Goal: Task Accomplishment & Management: Manage account settings

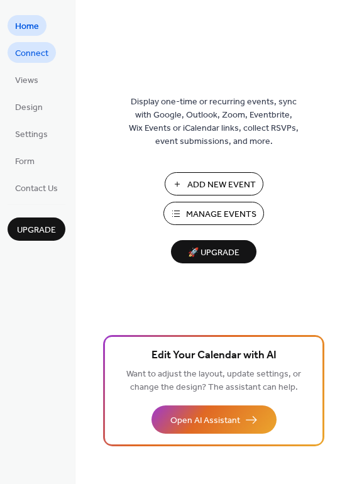
click at [25, 50] on span "Connect" at bounding box center [31, 53] width 33 height 13
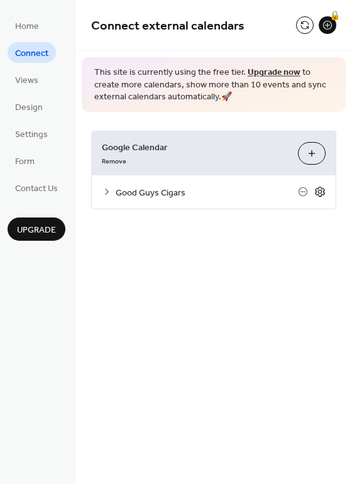
click at [315, 194] on icon at bounding box center [319, 191] width 11 height 11
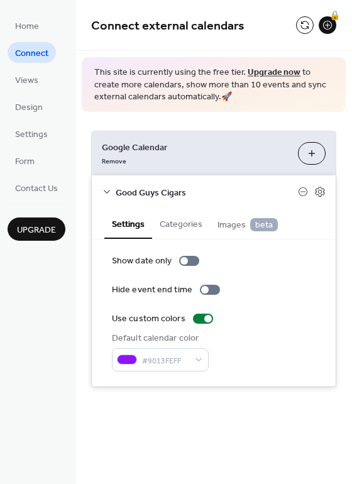
click at [182, 218] on button "Categories" at bounding box center [181, 223] width 58 height 29
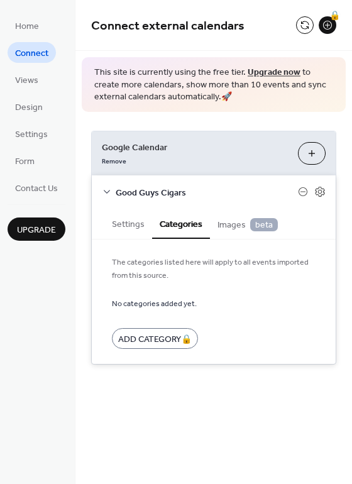
click at [221, 221] on span "Images beta" at bounding box center [247, 225] width 60 height 14
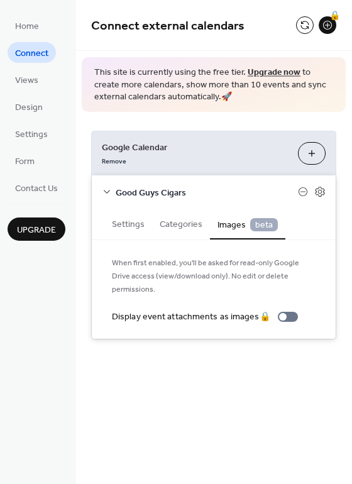
click at [129, 226] on button "Settings" at bounding box center [128, 223] width 48 height 29
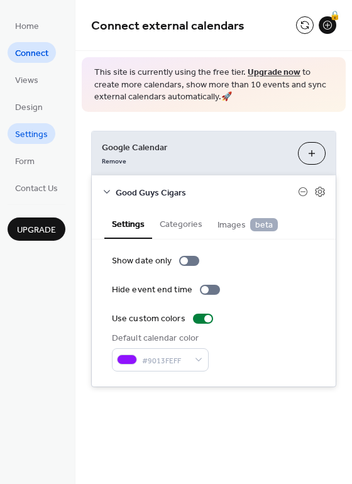
click at [32, 131] on span "Settings" at bounding box center [31, 134] width 33 height 13
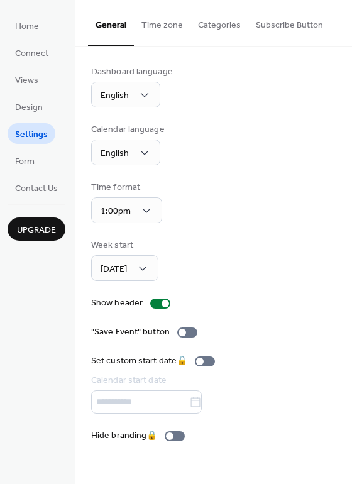
click at [165, 23] on button "Time zone" at bounding box center [162, 22] width 57 height 45
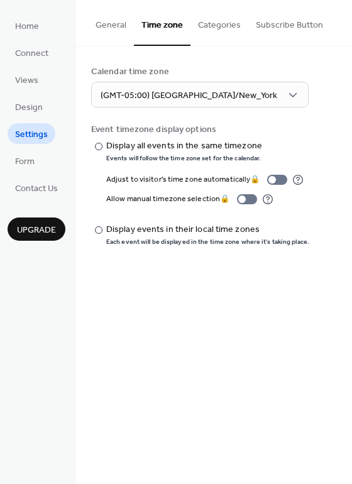
click at [224, 25] on button "Categories" at bounding box center [219, 22] width 58 height 45
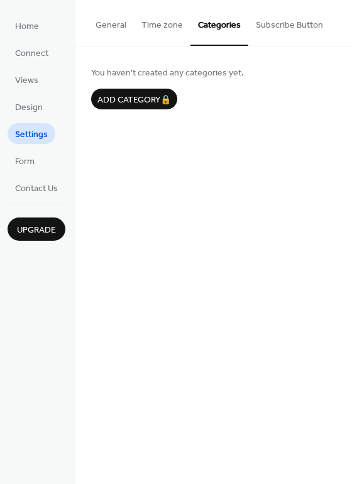
click at [266, 26] on button "Subscribe Button" at bounding box center [289, 22] width 82 height 45
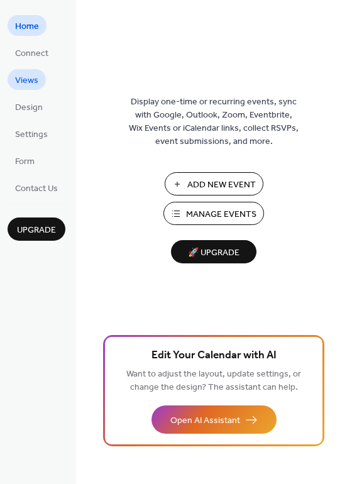
click at [31, 75] on span "Views" at bounding box center [26, 80] width 23 height 13
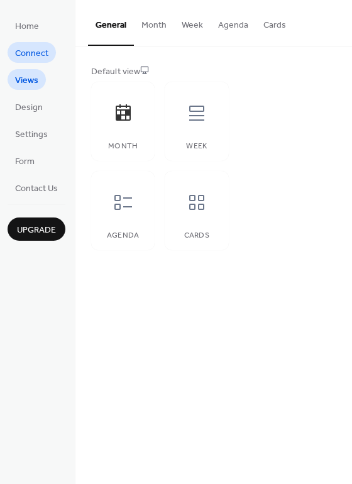
click at [30, 53] on span "Connect" at bounding box center [31, 53] width 33 height 13
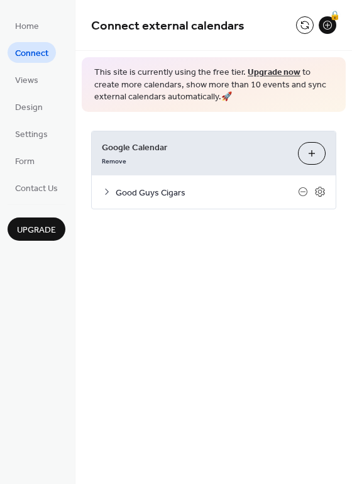
click at [259, 70] on link "Upgrade now" at bounding box center [274, 72] width 53 height 17
click at [35, 79] on span "Views" at bounding box center [26, 80] width 23 height 13
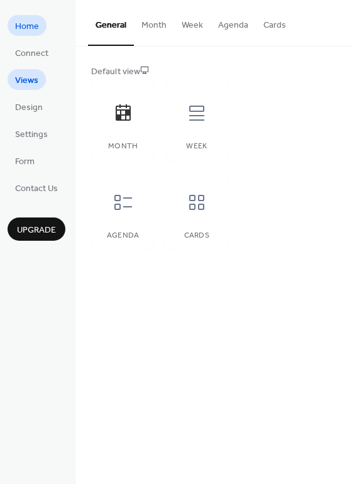
click at [26, 31] on span "Home" at bounding box center [27, 26] width 24 height 13
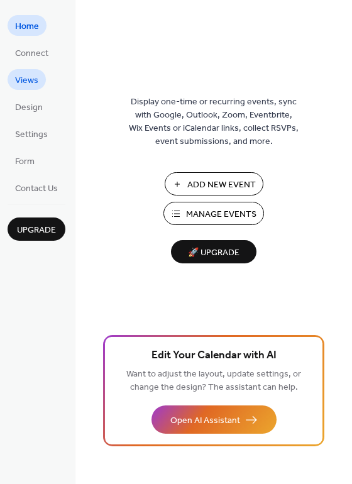
click at [23, 84] on span "Views" at bounding box center [26, 80] width 23 height 13
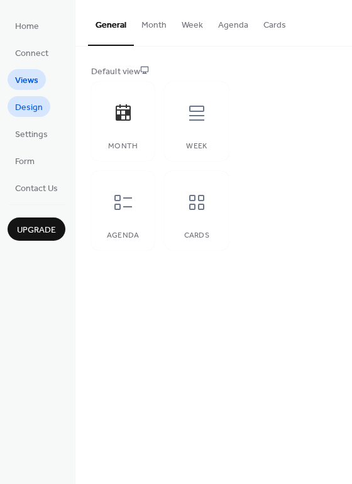
click at [24, 101] on span "Design" at bounding box center [29, 107] width 28 height 13
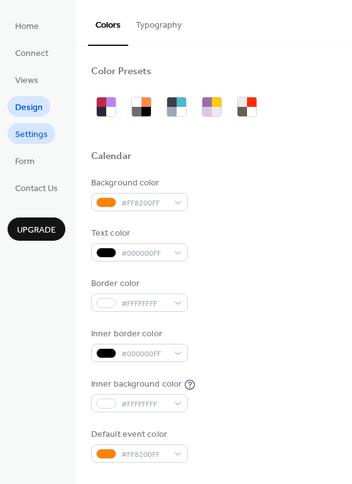
click at [28, 128] on span "Settings" at bounding box center [31, 134] width 33 height 13
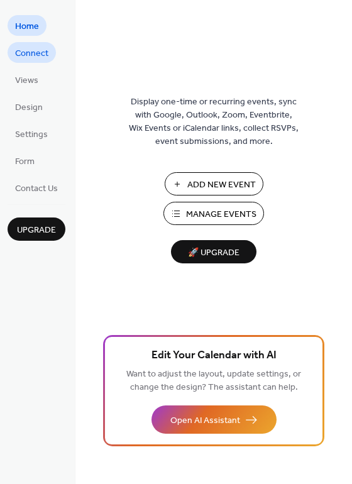
click at [46, 52] on span "Connect" at bounding box center [31, 53] width 33 height 13
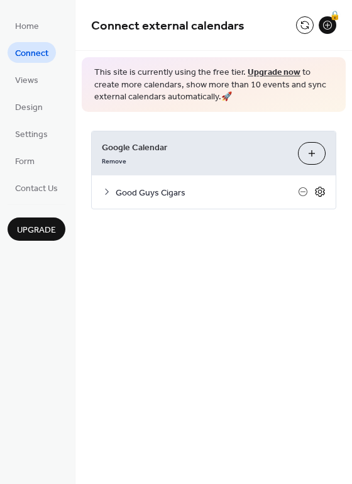
click at [321, 192] on icon at bounding box center [319, 191] width 11 height 11
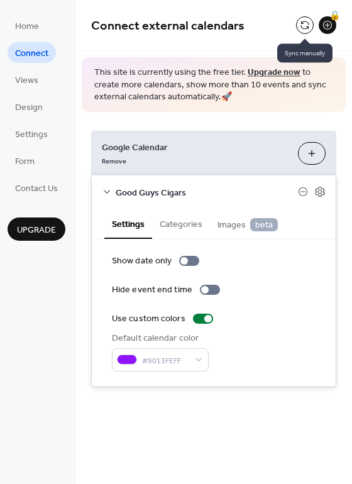
click at [302, 25] on button at bounding box center [305, 25] width 18 height 18
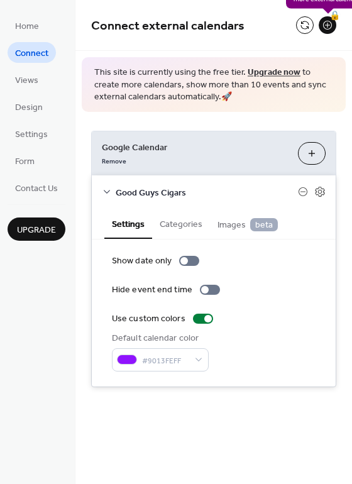
click at [327, 26] on div "🔒" at bounding box center [328, 25] width 18 height 18
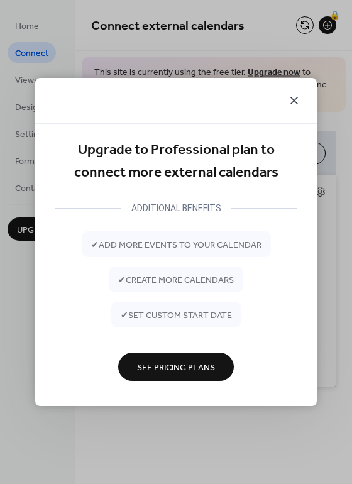
click at [295, 102] on icon at bounding box center [293, 100] width 15 height 15
